Goal: Find specific page/section: Find specific page/section

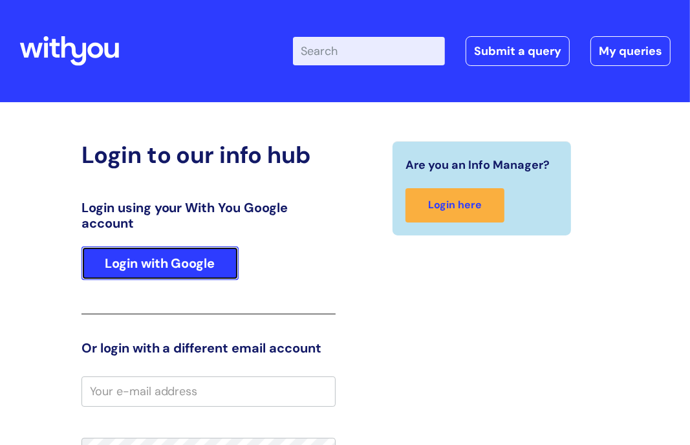
click at [191, 274] on link "Login with Google" at bounding box center [160, 264] width 157 height 34
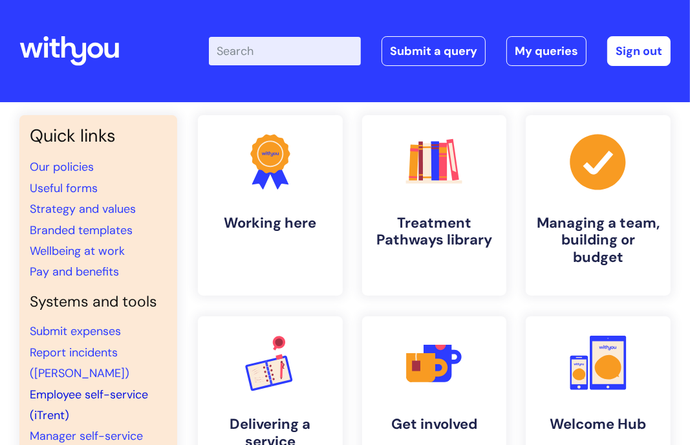
click at [69, 395] on link "Employee self-service (iTrent)" at bounding box center [89, 405] width 118 height 36
